Goal: Communication & Community: Ask a question

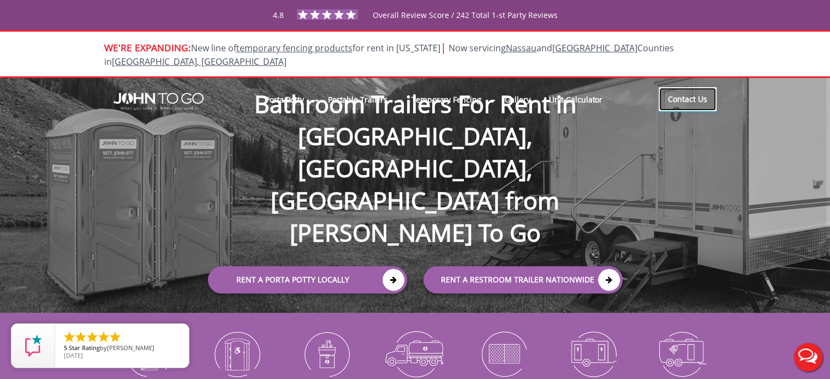
click at [691, 90] on link "Contact Us" at bounding box center [688, 99] width 58 height 24
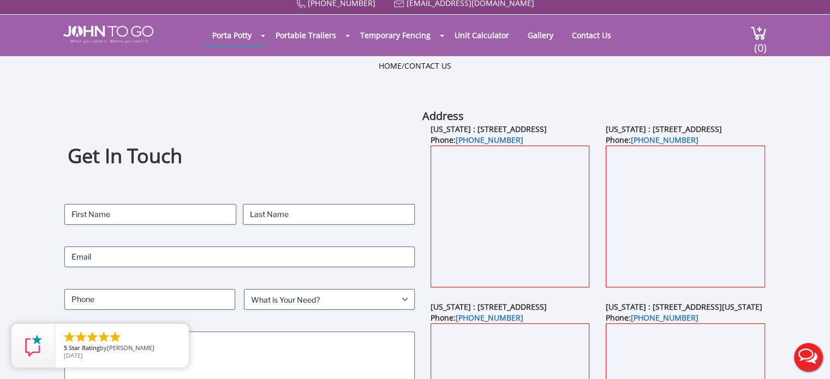
scroll to position [55, 0]
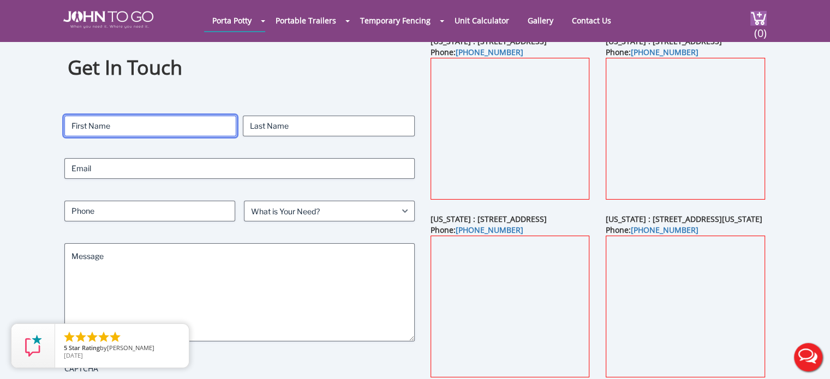
click at [180, 128] on input "First" at bounding box center [150, 126] width 172 height 21
type input "Ken"
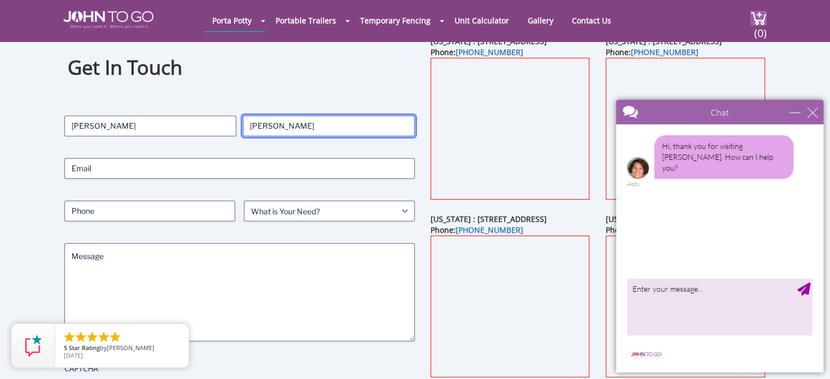
type input "Fedele"
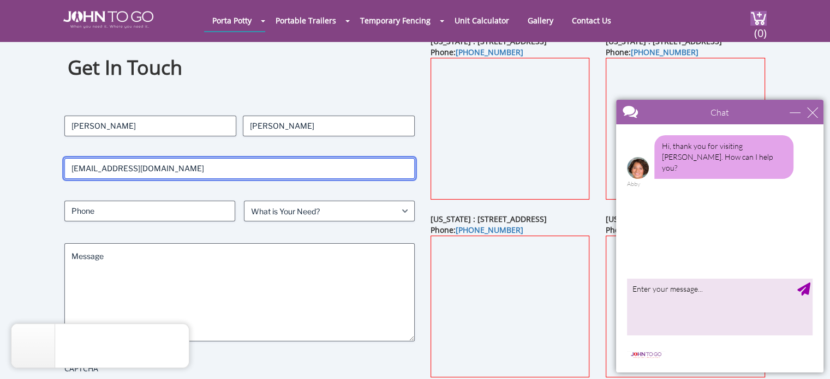
type input "kfedele@coastalconstruction.com"
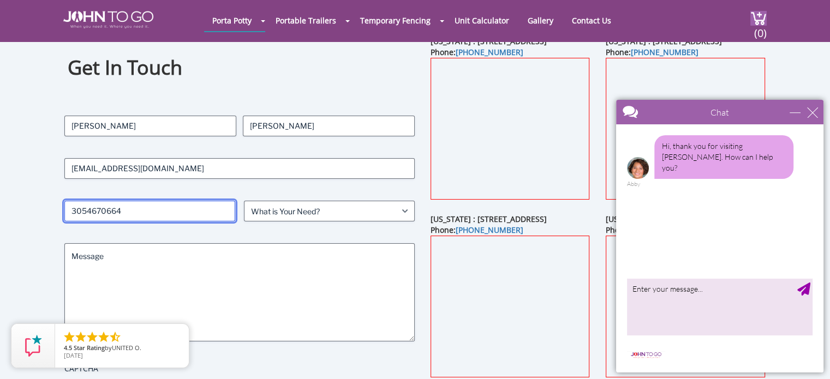
type input "3054670664"
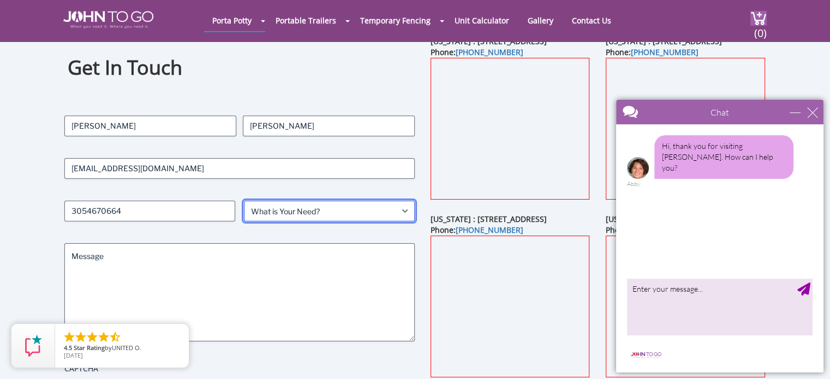
click at [273, 218] on select "What is Your Need? Business Residential Government Event" at bounding box center [329, 211] width 171 height 21
select select "Business"
click at [244, 201] on select "What is Your Need? Business Residential Government Event" at bounding box center [329, 211] width 171 height 21
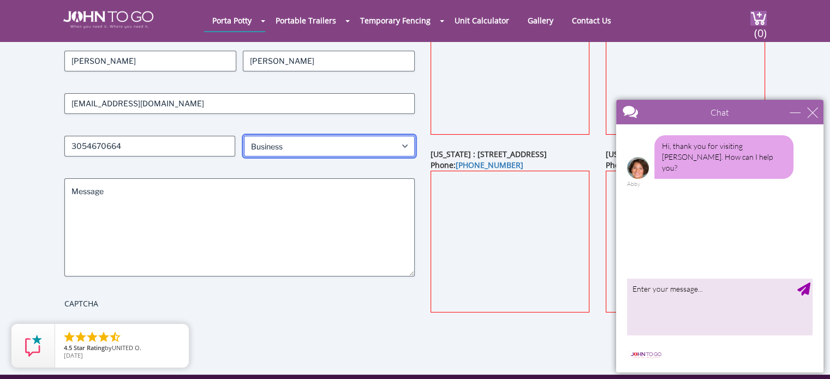
scroll to position [218, 0]
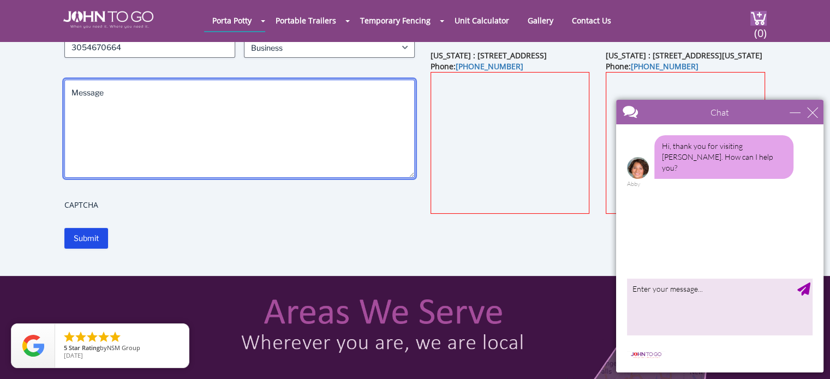
click at [146, 108] on textarea "Message" at bounding box center [239, 129] width 351 height 98
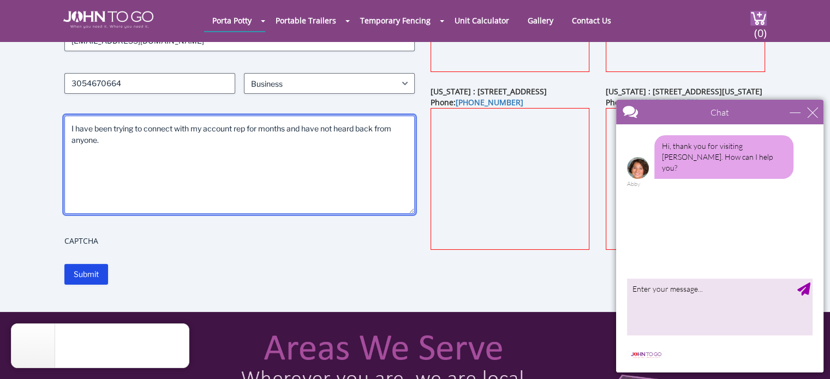
scroll to position [164, 0]
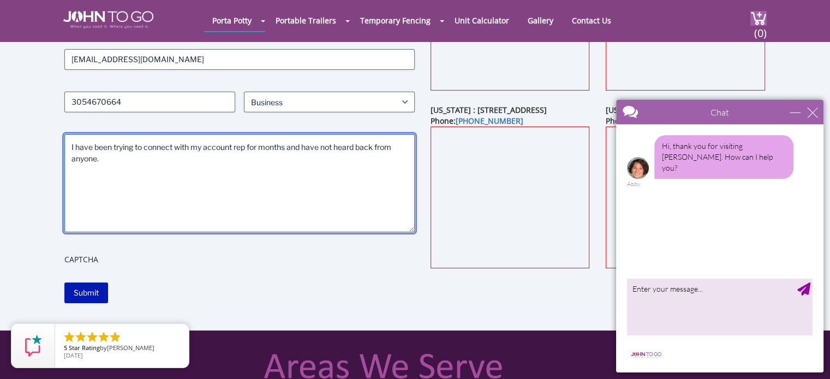
type textarea "I have been trying to connect with my account rep for months and have not heard…"
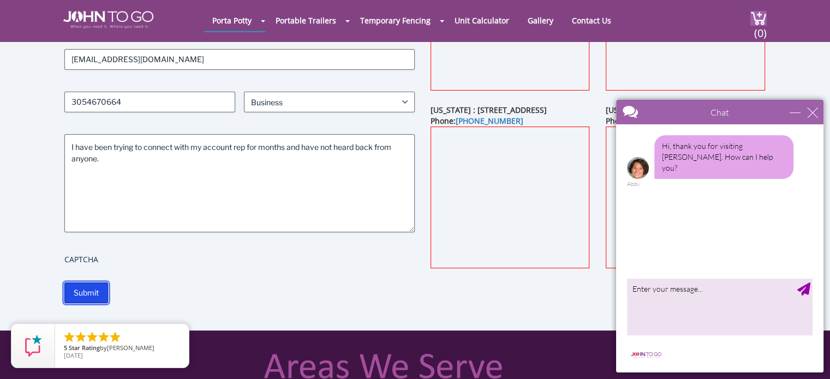
click at [90, 299] on input "Submit" at bounding box center [86, 293] width 44 height 21
click at [814, 115] on div "close" at bounding box center [812, 112] width 11 height 11
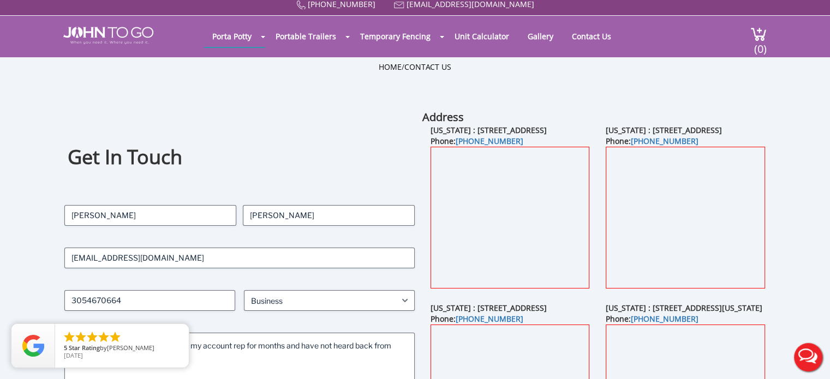
scroll to position [0, 0]
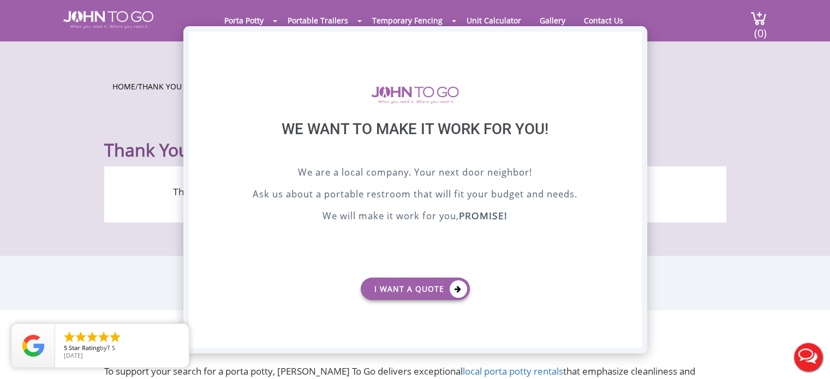
click at [631, 44] on div "X" at bounding box center [632, 41] width 17 height 19
